Goal: Register for event/course

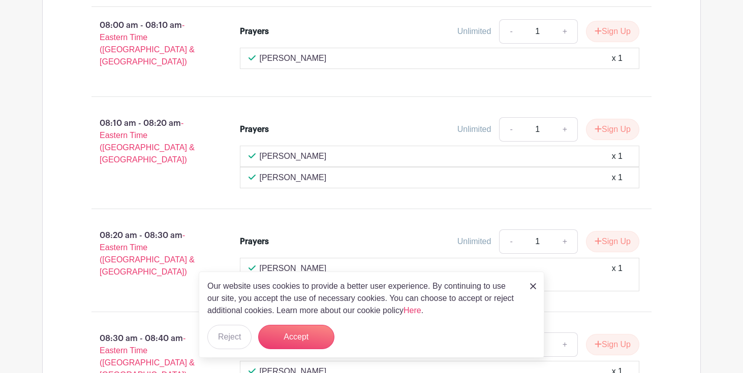
scroll to position [594, 0]
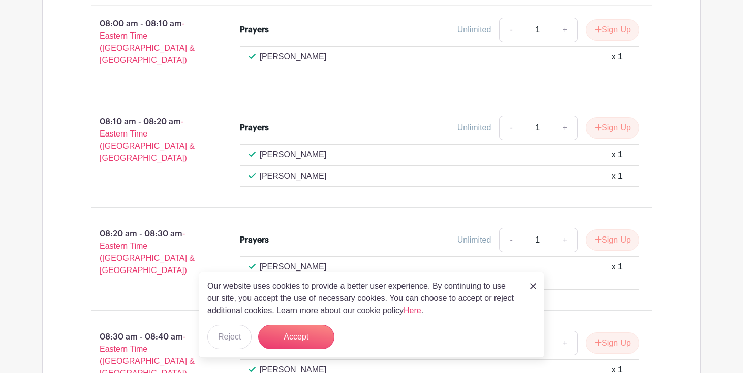
click at [531, 285] on img at bounding box center [533, 287] width 6 height 6
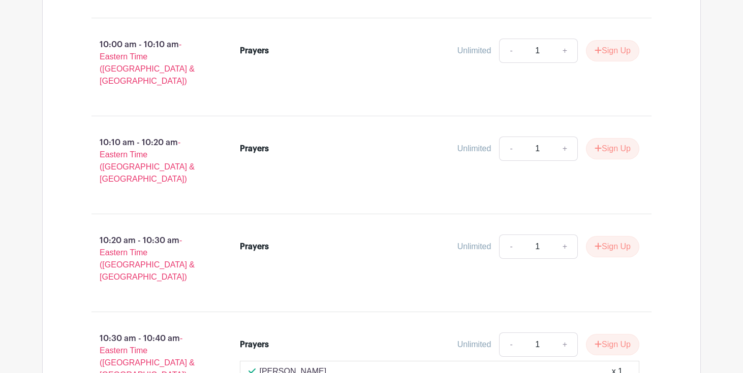
scroll to position [1816, 0]
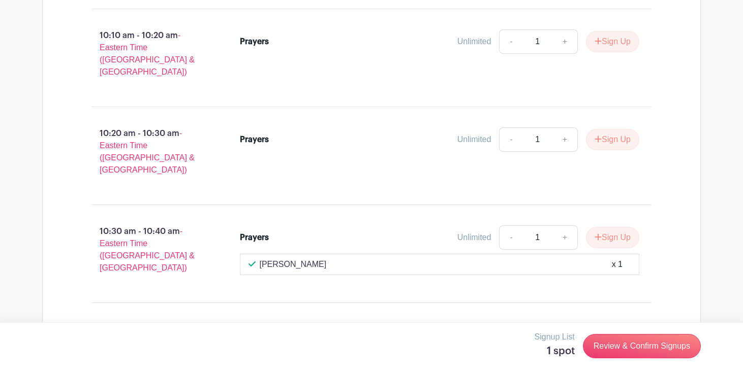
scroll to position [1895, 0]
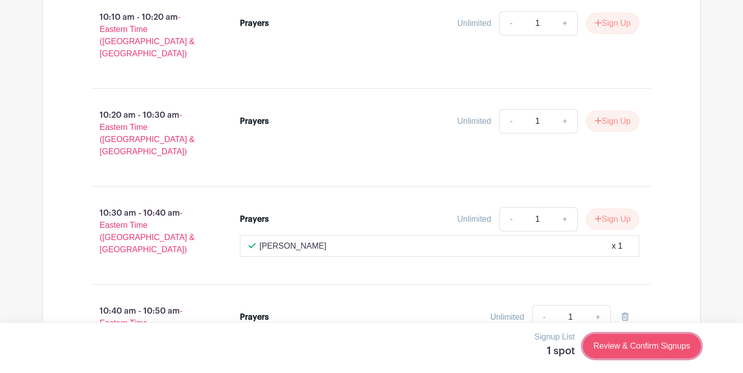
click at [634, 347] on link "Review & Confirm Signups" at bounding box center [642, 346] width 118 height 24
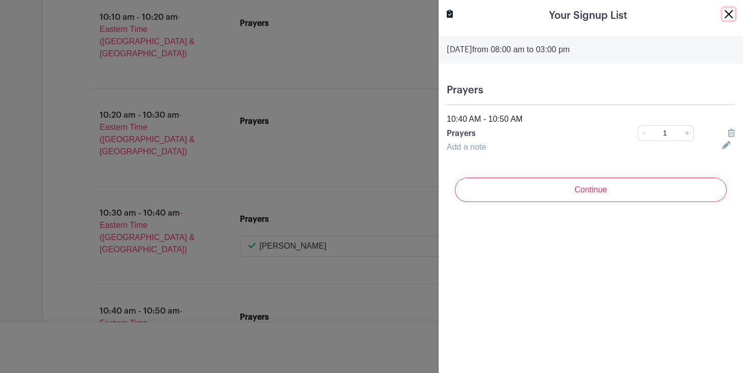
click at [723, 10] on button "Close" at bounding box center [729, 14] width 12 height 12
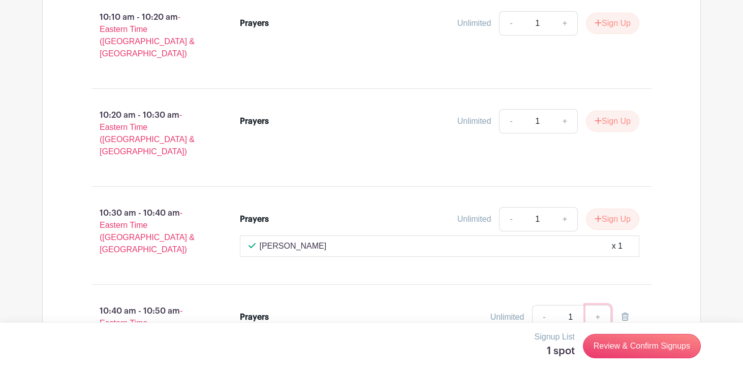
click at [597, 305] on link "+" at bounding box center [597, 317] width 25 height 24
type input "2"
click at [540, 305] on link "-" at bounding box center [543, 317] width 23 height 24
type input "1"
click at [616, 340] on link "Review & Confirm Signups" at bounding box center [642, 346] width 118 height 24
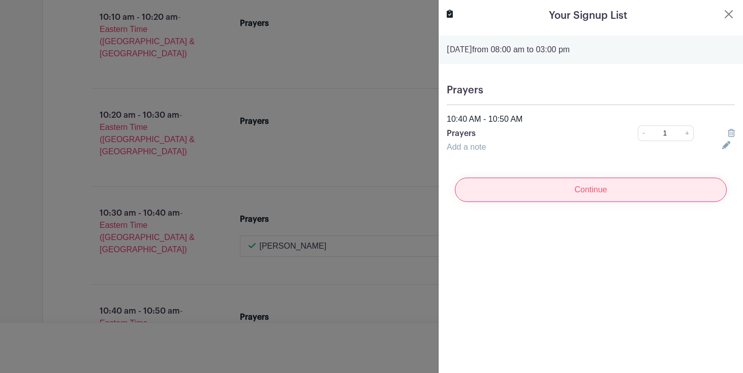
click at [568, 189] on input "Continue" at bounding box center [591, 190] width 272 height 24
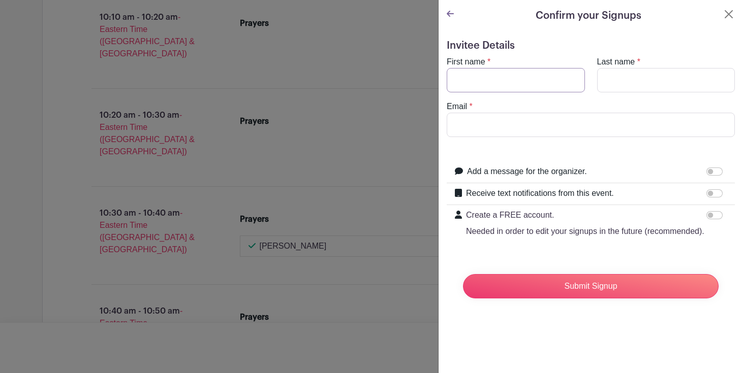
click at [504, 90] on input "First name" at bounding box center [516, 80] width 138 height 24
type input "Austin"
type input "[PERSON_NAME]"
type input "[EMAIL_ADDRESS][DOMAIN_NAME]"
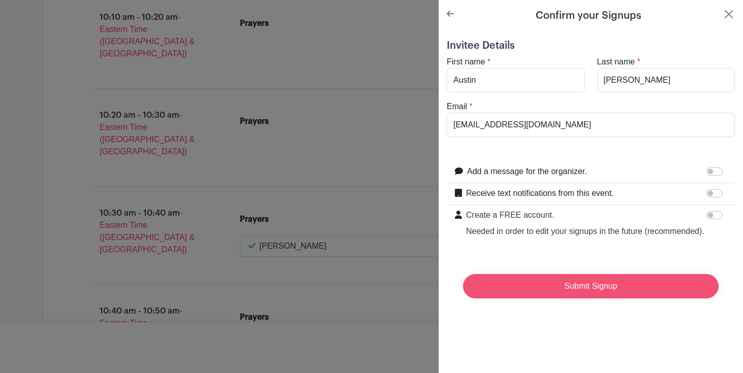
click at [557, 281] on input "Submit Signup" at bounding box center [591, 286] width 256 height 24
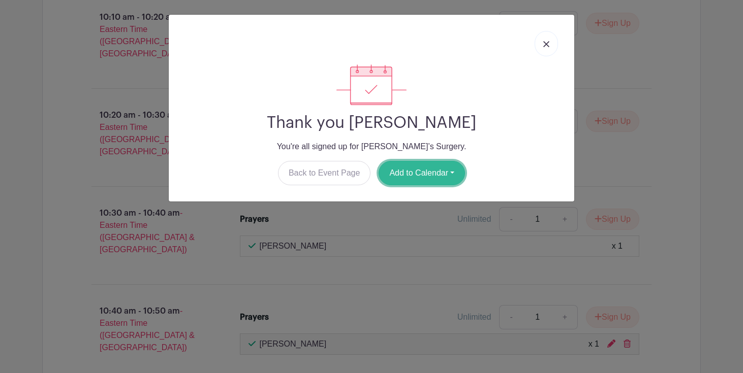
click at [440, 179] on button "Add to Calendar" at bounding box center [422, 173] width 86 height 24
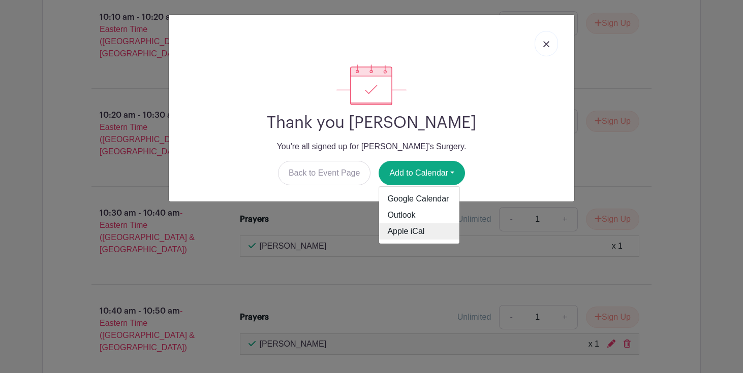
click at [411, 232] on link "Apple iCal" at bounding box center [419, 232] width 80 height 16
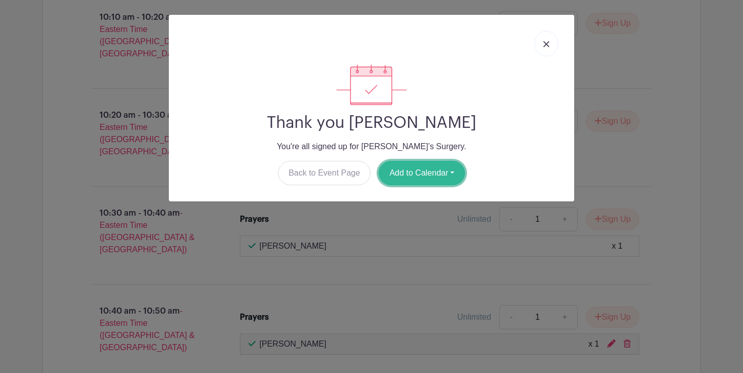
click at [415, 172] on button "Add to Calendar" at bounding box center [422, 173] width 86 height 24
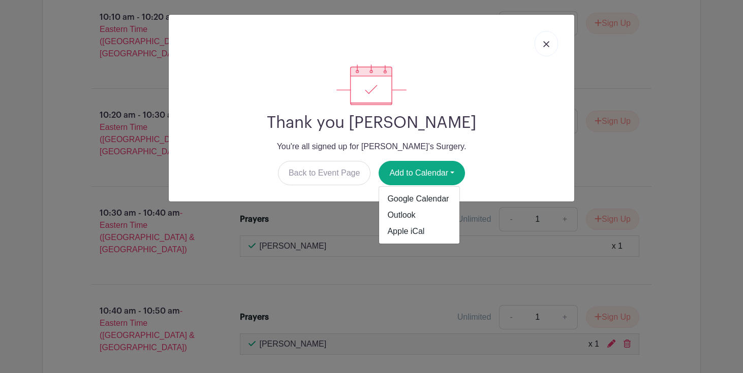
click at [549, 43] on img at bounding box center [546, 44] width 6 height 6
